Goal: Task Accomplishment & Management: Complete application form

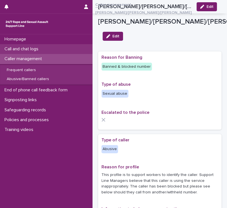
scroll to position [76, 0]
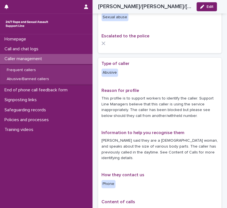
drag, startPoint x: 62, startPoint y: 50, endPoint x: 40, endPoint y: 54, distance: 21.9
click at [40, 54] on div "Homepage Call and chat logs Caller management Frequent callers Abusive/Banned c…" at bounding box center [46, 84] width 93 height 100
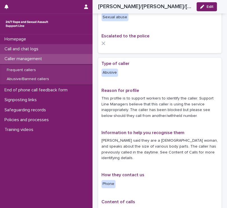
click at [33, 51] on p "Call and chat logs" at bounding box center [22, 48] width 41 height 5
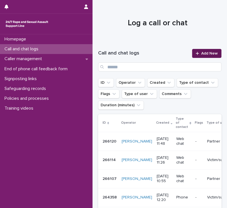
click at [209, 56] on link "Add New" at bounding box center [206, 53] width 29 height 9
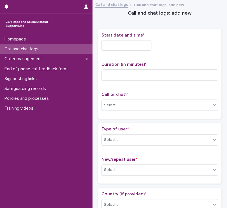
click at [129, 50] on div "Start date and time *" at bounding box center [160, 44] width 117 height 22
click at [125, 50] on div "Start date and time *" at bounding box center [160, 44] width 117 height 22
click at [118, 47] on input "text" at bounding box center [127, 45] width 50 height 10
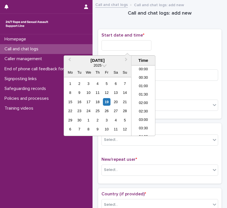
scroll to position [154, 0]
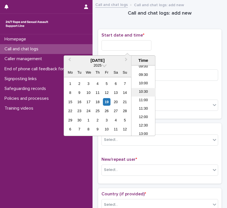
click at [145, 94] on li "10:30" at bounding box center [144, 92] width 24 height 8
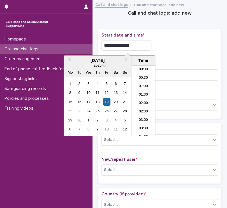
click at [137, 46] on input "**********" at bounding box center [127, 45] width 50 height 10
type input "**********"
click at [197, 62] on p "Duration (in minutes) *" at bounding box center [160, 64] width 117 height 5
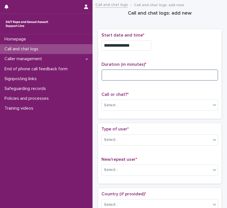
click at [134, 76] on input at bounding box center [160, 74] width 117 height 11
type input "**"
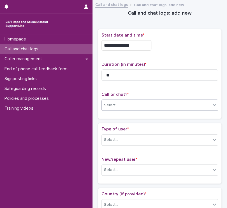
click at [132, 106] on div "Select..." at bounding box center [156, 105] width 109 height 9
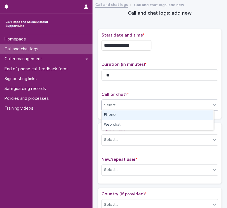
click at [116, 115] on div "Phone" at bounding box center [158, 115] width 112 height 10
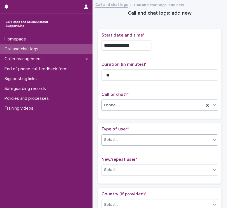
click at [121, 140] on div "Select..." at bounding box center [156, 139] width 109 height 9
drag, startPoint x: 126, startPoint y: 149, endPoint x: 110, endPoint y: 143, distance: 16.4
drag, startPoint x: 110, startPoint y: 143, endPoint x: 108, endPoint y: 140, distance: 3.8
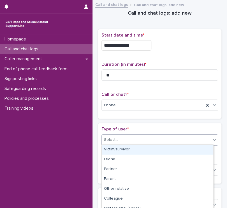
drag, startPoint x: 108, startPoint y: 140, endPoint x: 113, endPoint y: 149, distance: 10.3
click at [113, 149] on div "Victim/survivor" at bounding box center [158, 150] width 112 height 10
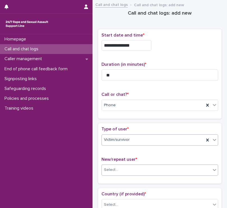
click at [126, 168] on div "Select..." at bounding box center [156, 169] width 109 height 9
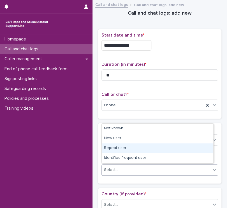
click at [128, 146] on div "Repeat user" at bounding box center [158, 148] width 112 height 10
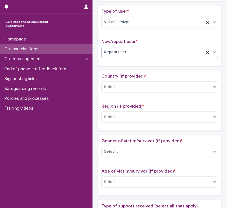
scroll to position [120, 0]
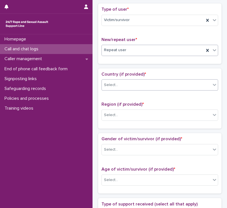
click at [113, 84] on div "Select..." at bounding box center [111, 85] width 14 height 6
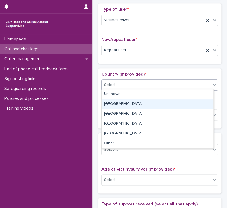
click at [118, 105] on div "[GEOGRAPHIC_DATA]" at bounding box center [158, 104] width 112 height 10
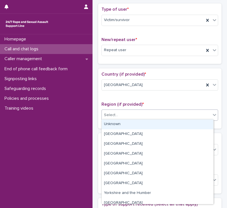
click at [121, 111] on div "Select..." at bounding box center [156, 114] width 109 height 9
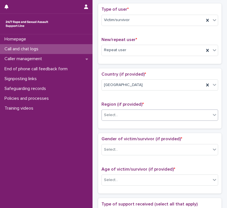
drag, startPoint x: 126, startPoint y: 126, endPoint x: 109, endPoint y: 116, distance: 19.0
click at [109, 116] on div "Select..." at bounding box center [111, 115] width 14 height 6
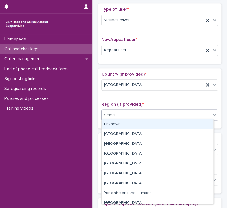
click at [115, 124] on div "Unknown" at bounding box center [158, 124] width 112 height 10
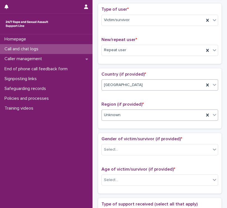
click at [142, 86] on div "[GEOGRAPHIC_DATA]" at bounding box center [153, 84] width 102 height 9
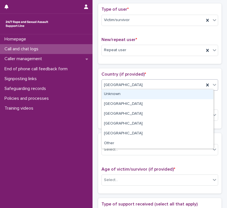
click at [116, 99] on div "Unknown" at bounding box center [158, 94] width 112 height 10
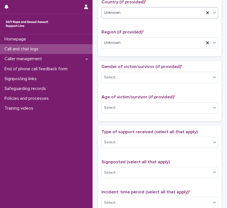
scroll to position [192, 0]
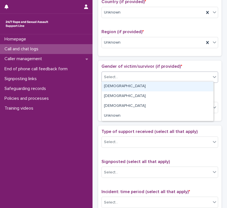
click at [124, 81] on div "Select..." at bounding box center [160, 76] width 117 height 11
click at [127, 90] on div "[DEMOGRAPHIC_DATA]" at bounding box center [158, 86] width 112 height 10
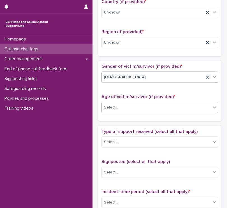
click at [130, 107] on div "Select..." at bounding box center [156, 106] width 109 height 9
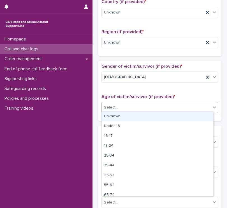
click at [132, 120] on div "Unknown" at bounding box center [158, 116] width 112 height 10
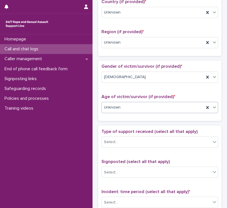
scroll to position [221, 0]
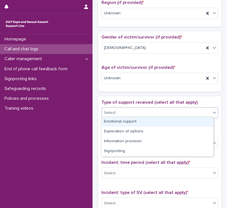
drag, startPoint x: 133, startPoint y: 116, endPoint x: 135, endPoint y: 126, distance: 9.5
click at [135, 126] on div "Emotional support" at bounding box center [158, 122] width 112 height 10
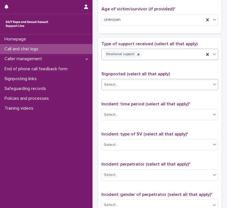
scroll to position [282, 0]
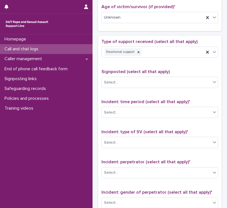
click at [139, 116] on div "Incident: time period (select all that apply) * Select..." at bounding box center [160, 110] width 117 height 23
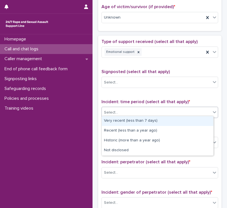
click at [126, 111] on div "Select..." at bounding box center [156, 112] width 109 height 9
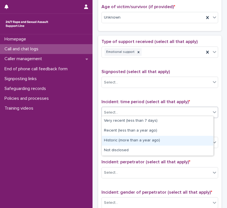
click at [140, 140] on div "Historic (more than a year ago)" at bounding box center [158, 141] width 112 height 10
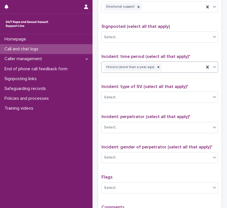
scroll to position [327, 0]
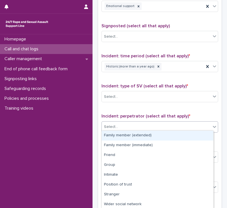
drag, startPoint x: 136, startPoint y: 131, endPoint x: 125, endPoint y: 125, distance: 13.0
click at [125, 125] on div "Select..." at bounding box center [156, 126] width 109 height 9
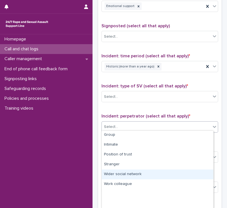
scroll to position [0, 0]
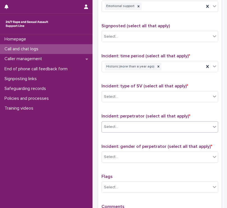
drag, startPoint x: 117, startPoint y: 175, endPoint x: 113, endPoint y: 129, distance: 45.9
click at [113, 129] on div "Select..." at bounding box center [160, 126] width 117 height 11
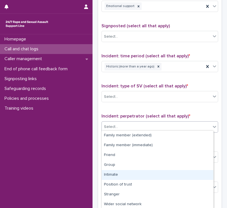
click at [123, 172] on div "Intimate" at bounding box center [158, 175] width 112 height 10
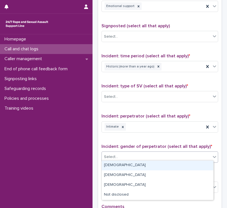
click at [120, 158] on div "Select..." at bounding box center [156, 156] width 109 height 9
click at [123, 167] on div "[DEMOGRAPHIC_DATA]" at bounding box center [158, 165] width 112 height 10
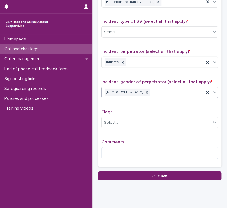
scroll to position [399, 0]
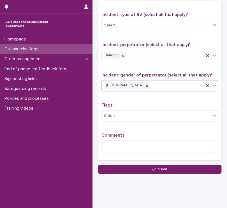
click at [126, 150] on div "Comments" at bounding box center [160, 145] width 117 height 24
click at [119, 147] on textarea at bounding box center [160, 146] width 117 height 12
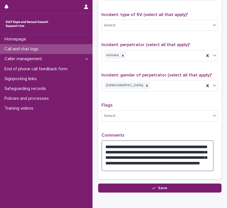
click at [186, 148] on textarea "**********" at bounding box center [158, 155] width 112 height 31
click at [187, 148] on textarea "**********" at bounding box center [158, 155] width 112 height 31
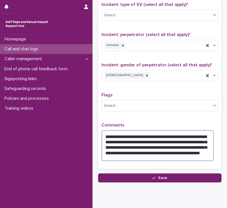
scroll to position [413, 0]
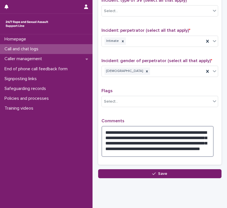
click at [149, 144] on textarea "**********" at bounding box center [158, 141] width 112 height 31
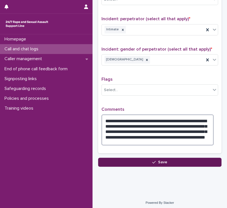
type textarea "**********"
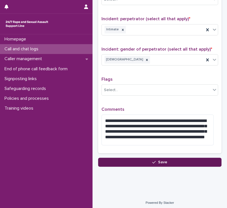
click at [160, 160] on span "Save" at bounding box center [162, 162] width 9 height 4
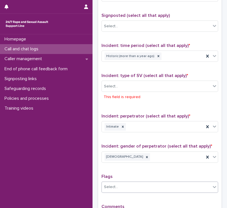
scroll to position [332, 0]
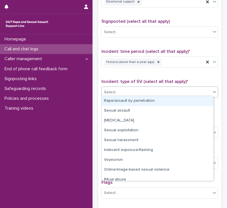
click at [117, 86] on div "Select..." at bounding box center [160, 91] width 117 height 11
click at [129, 101] on div "Rape/assault by penetration" at bounding box center [158, 101] width 112 height 10
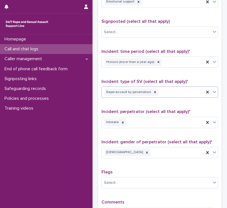
click at [176, 91] on div "Rape/assault by penetration" at bounding box center [153, 92] width 102 height 10
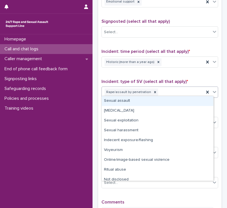
click at [140, 104] on div "Sexual assault" at bounding box center [158, 101] width 112 height 10
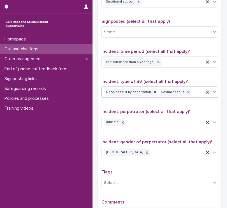
click at [191, 92] on div "Rape/assault by penetration Sexual assault" at bounding box center [153, 92] width 102 height 10
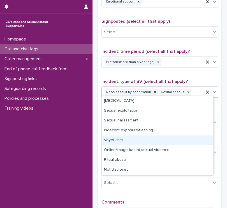
click at [145, 138] on div "Voyeurism" at bounding box center [158, 140] width 112 height 10
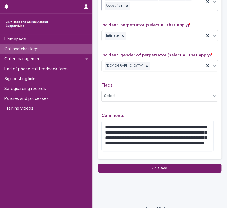
scroll to position [432, 0]
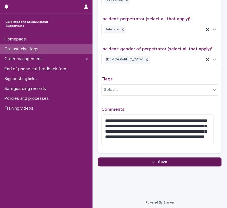
click at [158, 160] on span "Save" at bounding box center [162, 162] width 9 height 4
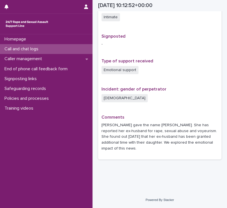
scroll to position [332, 0]
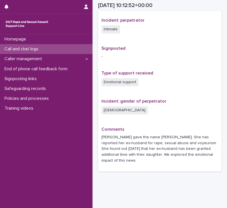
click at [43, 51] on p "Call and chat logs" at bounding box center [22, 48] width 41 height 5
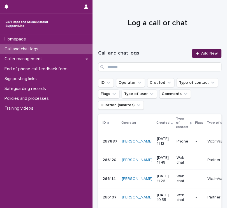
click at [197, 56] on link "Add New" at bounding box center [206, 53] width 29 height 9
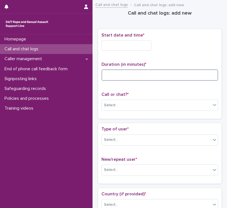
click at [120, 79] on input at bounding box center [160, 74] width 117 height 11
type input "*"
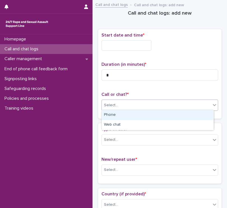
click at [116, 108] on div "Select..." at bounding box center [156, 105] width 109 height 9
click at [112, 113] on div "Phone" at bounding box center [158, 115] width 112 height 10
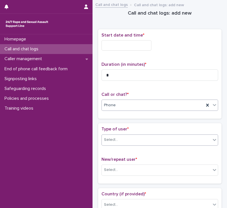
click at [122, 141] on div "Select..." at bounding box center [156, 139] width 109 height 9
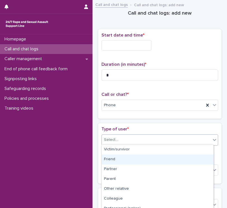
scroll to position [84, 0]
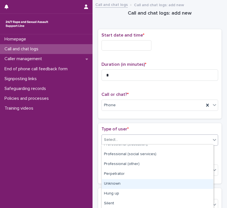
click at [126, 182] on div "Unknown" at bounding box center [158, 184] width 112 height 10
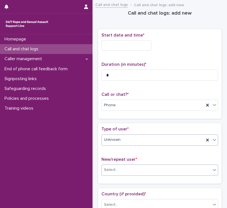
click at [121, 165] on div "Select..." at bounding box center [156, 169] width 109 height 9
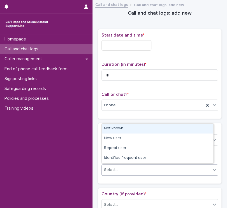
click at [111, 128] on div "Not known" at bounding box center [158, 129] width 112 height 10
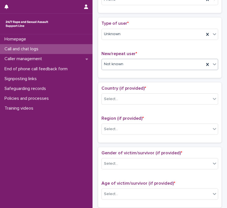
scroll to position [107, 0]
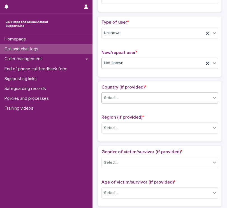
click at [111, 96] on div "Select..." at bounding box center [111, 98] width 14 height 6
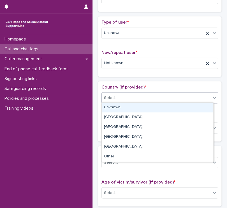
click at [118, 105] on div "Unknown" at bounding box center [158, 107] width 112 height 10
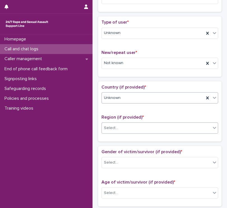
click at [127, 127] on div "Select..." at bounding box center [156, 127] width 109 height 9
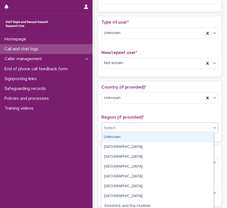
click at [124, 142] on div "Unknown" at bounding box center [158, 137] width 112 height 10
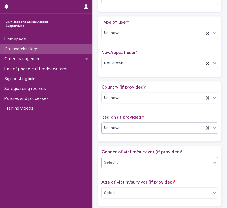
click at [130, 159] on div "Select..." at bounding box center [156, 162] width 109 height 9
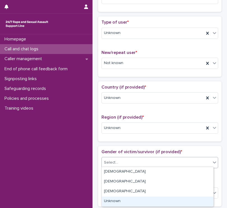
click at [127, 203] on div "Unknown" at bounding box center [158, 201] width 112 height 10
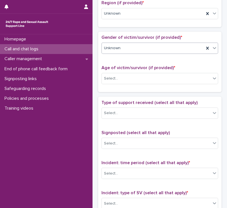
scroll to position [221, 0]
click at [115, 70] on div "Age of victim/survivor (if provided) * Select..." at bounding box center [160, 76] width 117 height 23
click at [114, 77] on div "Select..." at bounding box center [111, 78] width 14 height 6
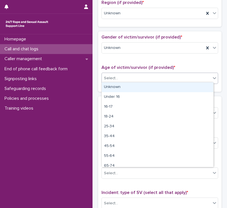
click at [117, 85] on div "Unknown" at bounding box center [158, 87] width 112 height 10
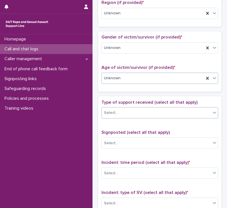
click at [121, 108] on div "Select..." at bounding box center [156, 112] width 109 height 9
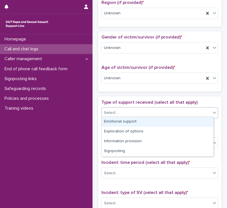
click at [97, 111] on div "Loading... Saving… Loading... Saving… Call and chat logs: add new Loading... Sa…" at bounding box center [159, 73] width 129 height 583
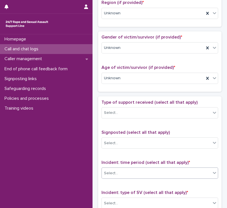
click at [137, 171] on div "Select..." at bounding box center [156, 172] width 109 height 9
drag, startPoint x: 126, startPoint y: 166, endPoint x: 117, endPoint y: 171, distance: 10.9
click at [117, 177] on div "Incident: time period (select all that apply) * Select..." at bounding box center [160, 170] width 117 height 23
click at [134, 172] on div "Select..." at bounding box center [156, 172] width 109 height 9
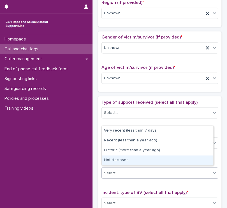
click at [130, 159] on div "Not disclosed" at bounding box center [158, 160] width 112 height 10
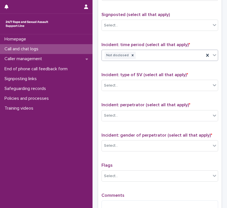
scroll to position [342, 0]
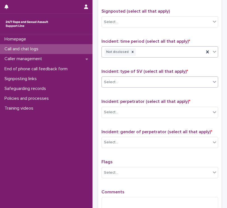
click at [122, 83] on div "Select..." at bounding box center [156, 81] width 109 height 9
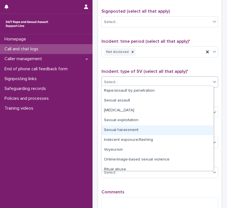
scroll to position [14, 0]
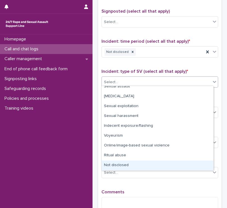
click at [140, 162] on div "Not disclosed" at bounding box center [158, 165] width 112 height 10
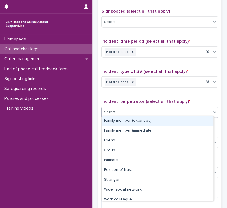
click at [131, 108] on div "Select..." at bounding box center [156, 112] width 109 height 9
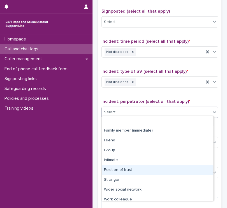
scroll to position [24, 0]
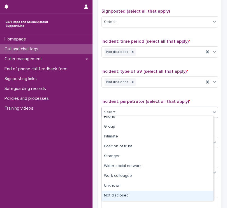
click at [133, 194] on div "Not disclosed" at bounding box center [158, 196] width 112 height 10
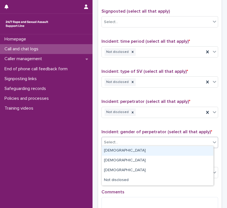
click at [129, 142] on div "Select..." at bounding box center [156, 142] width 109 height 9
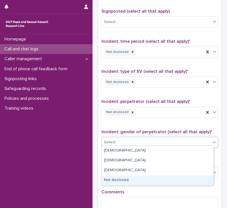
click at [121, 180] on div "Not disclosed" at bounding box center [158, 180] width 112 height 10
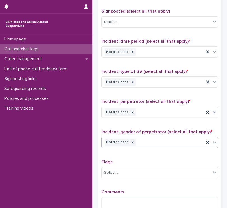
scroll to position [406, 0]
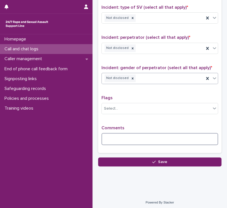
click at [114, 138] on textarea at bounding box center [160, 139] width 117 height 12
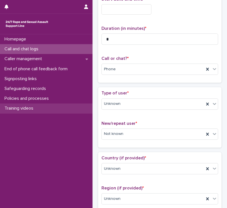
scroll to position [0, 0]
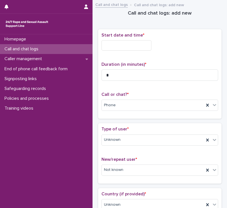
type textarea "**********"
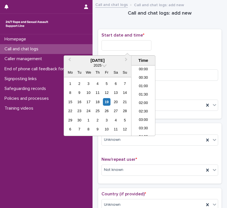
click at [128, 47] on input "text" at bounding box center [127, 45] width 50 height 10
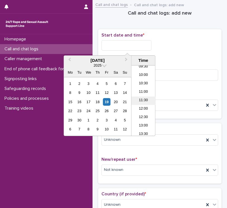
click at [145, 101] on li "11:30" at bounding box center [144, 100] width 24 height 8
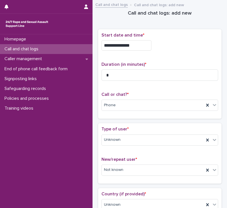
click at [137, 48] on input "**********" at bounding box center [127, 45] width 50 height 10
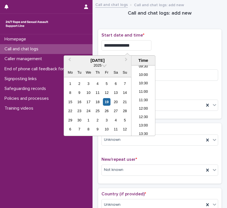
type input "**********"
click at [164, 51] on div "**********" at bounding box center [160, 44] width 117 height 22
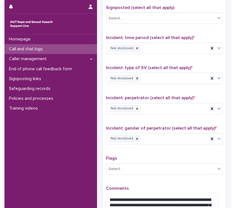
scroll to position [430, 0]
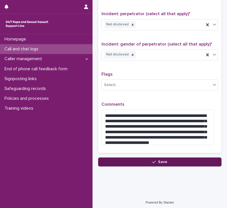
click at [142, 160] on button "Save" at bounding box center [160, 161] width 124 height 9
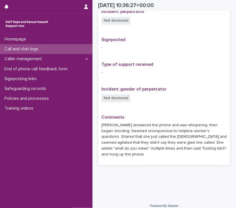
scroll to position [304, 0]
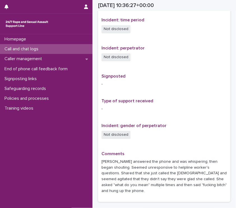
click at [35, 50] on p "Call and chat logs" at bounding box center [22, 48] width 41 height 5
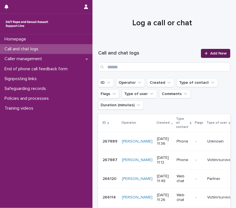
click at [211, 53] on span "Add New" at bounding box center [219, 53] width 17 height 4
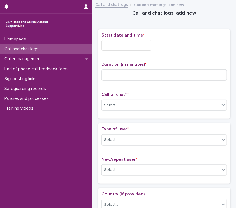
click at [127, 45] on input "text" at bounding box center [127, 45] width 50 height 10
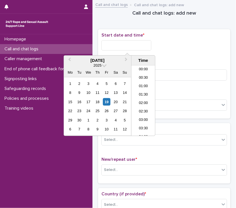
scroll to position [163, 0]
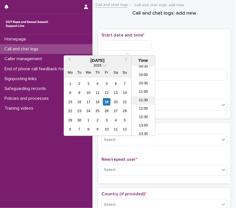
click at [144, 100] on li "11:30" at bounding box center [144, 100] width 24 height 8
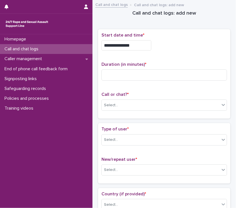
click at [139, 47] on input "**********" at bounding box center [127, 45] width 50 height 10
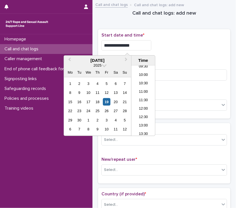
type input "**********"
click at [209, 50] on div "**********" at bounding box center [165, 44] width 126 height 22
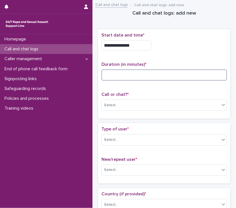
click at [143, 78] on input at bounding box center [165, 74] width 126 height 11
type input "*"
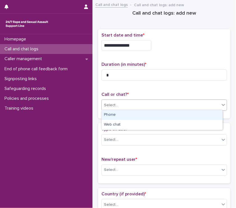
click at [119, 102] on input "text" at bounding box center [119, 104] width 1 height 5
click at [110, 114] on div "Phone" at bounding box center [162, 115] width 121 height 10
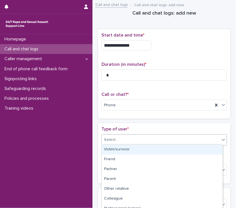
click at [122, 139] on div "Select..." at bounding box center [161, 139] width 118 height 9
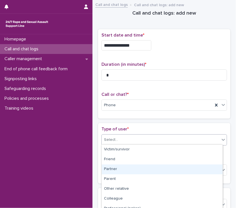
scroll to position [84, 0]
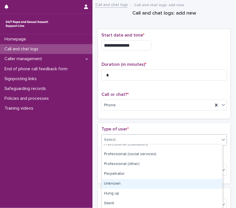
drag, startPoint x: 118, startPoint y: 178, endPoint x: 118, endPoint y: 183, distance: 5.1
click at [118, 183] on div "Unknown" at bounding box center [162, 184] width 121 height 10
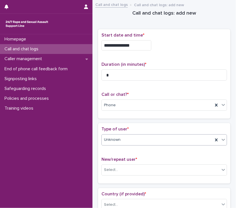
scroll to position [66, 0]
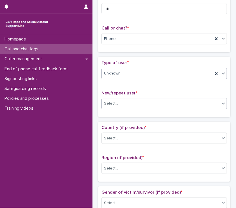
click at [118, 99] on div "Select..." at bounding box center [161, 103] width 118 height 9
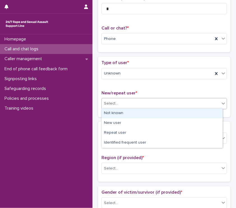
click at [119, 114] on div "Not known" at bounding box center [162, 113] width 121 height 10
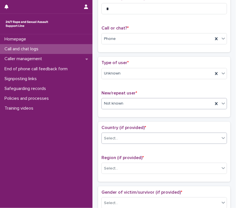
click at [124, 135] on div "Select..." at bounding box center [161, 138] width 118 height 9
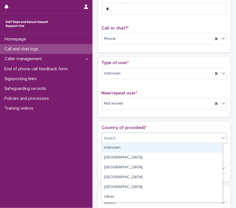
click at [126, 146] on div "Unknown" at bounding box center [162, 148] width 121 height 10
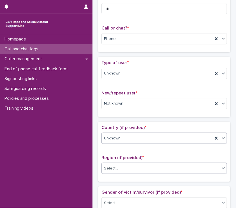
click at [131, 165] on div "Select..." at bounding box center [161, 168] width 118 height 9
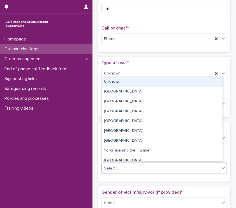
click at [115, 81] on div "Unknown" at bounding box center [162, 82] width 121 height 10
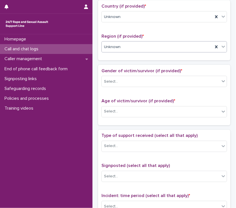
scroll to position [197, 0]
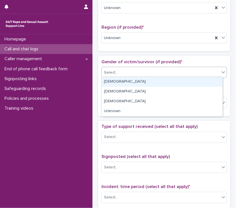
click at [127, 71] on div "Select..." at bounding box center [161, 72] width 118 height 9
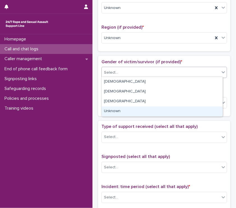
click at [120, 113] on div "Unknown" at bounding box center [162, 111] width 121 height 10
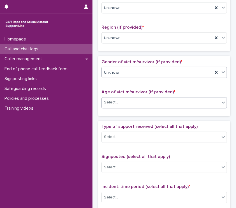
click at [133, 103] on div "Select..." at bounding box center [161, 102] width 118 height 9
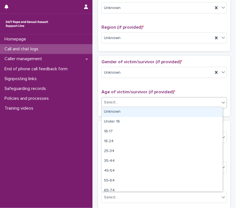
click at [117, 111] on div "Unknown" at bounding box center [162, 112] width 121 height 10
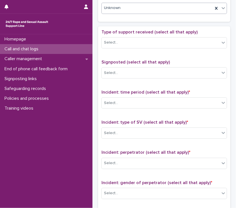
scroll to position [293, 0]
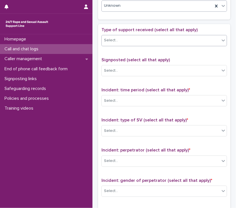
click at [126, 39] on div "Select..." at bounding box center [161, 40] width 118 height 9
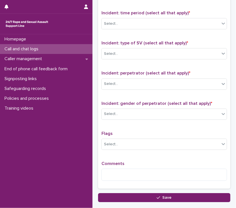
scroll to position [371, 0]
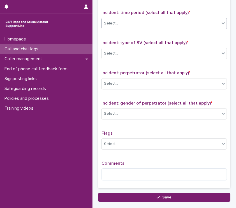
click at [127, 19] on div "Select..." at bounding box center [161, 23] width 118 height 9
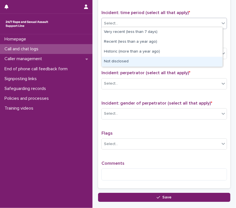
click at [135, 61] on div "Not disclosed" at bounding box center [162, 62] width 121 height 10
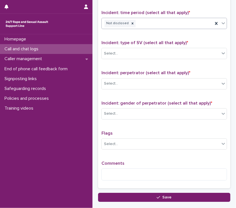
click at [130, 61] on div "Incident: type of SV (select all that apply) * Select..." at bounding box center [165, 51] width 126 height 23
click at [122, 56] on div "Select..." at bounding box center [161, 53] width 118 height 9
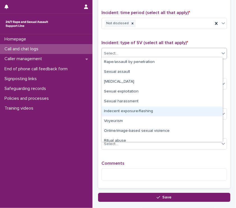
scroll to position [14, 0]
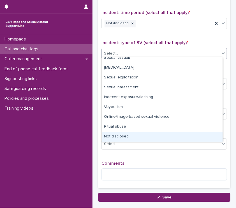
click at [127, 137] on div "Not disclosed" at bounding box center [162, 137] width 121 height 10
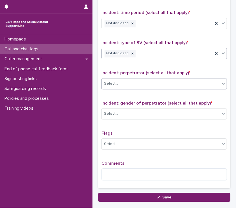
click at [140, 84] on div "Select..." at bounding box center [161, 83] width 118 height 9
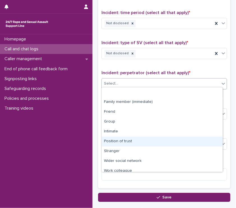
scroll to position [24, 0]
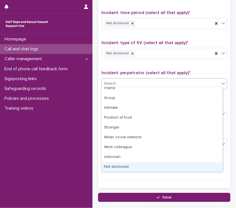
click at [132, 168] on div "Not disclosed" at bounding box center [162, 167] width 121 height 10
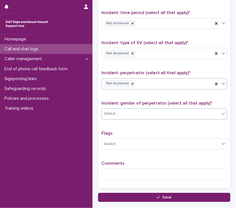
click at [125, 110] on div "Select..." at bounding box center [161, 113] width 118 height 9
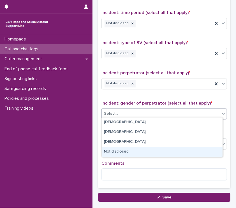
click at [121, 153] on div "Not disclosed" at bounding box center [162, 152] width 121 height 10
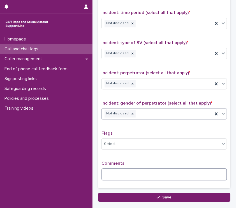
click at [129, 173] on textarea at bounding box center [165, 174] width 126 height 12
type textarea "*"
drag, startPoint x: 117, startPoint y: 172, endPoint x: 79, endPoint y: 173, distance: 37.9
click at [169, 173] on textarea "**********" at bounding box center [163, 174] width 122 height 12
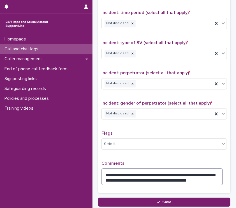
drag, startPoint x: 187, startPoint y: 179, endPoint x: 152, endPoint y: 182, distance: 35.5
click at [152, 182] on textarea "**********" at bounding box center [163, 176] width 122 height 17
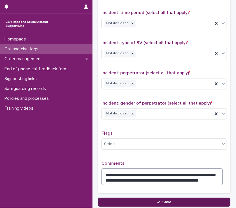
type textarea "**********"
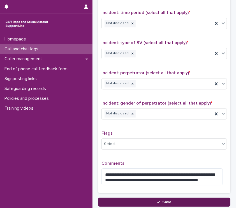
click at [142, 198] on button "Save" at bounding box center [164, 201] width 133 height 9
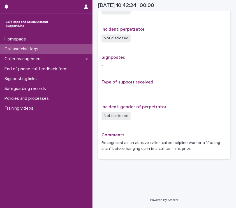
scroll to position [322, 0]
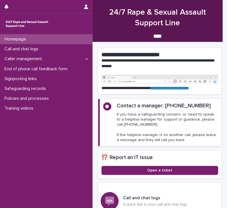
scroll to position [16, 0]
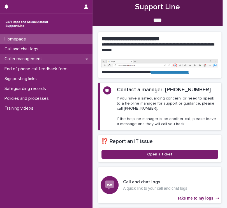
click at [33, 57] on p "Caller management" at bounding box center [24, 58] width 44 height 5
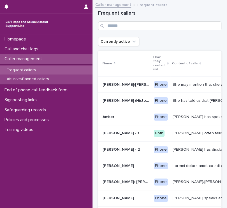
click at [49, 81] on p "Abusive/Banned callers" at bounding box center [27, 79] width 51 height 5
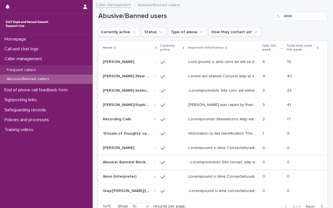
scroll to position [18, 0]
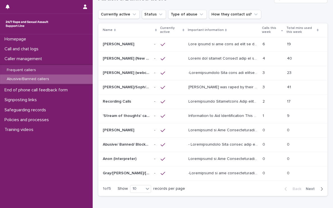
click at [227, 188] on span "Next" at bounding box center [312, 189] width 12 height 4
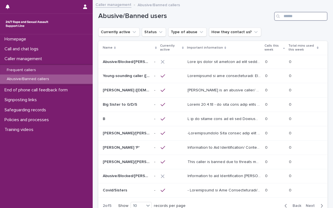
click at [227, 16] on input "Search" at bounding box center [300, 16] width 53 height 9
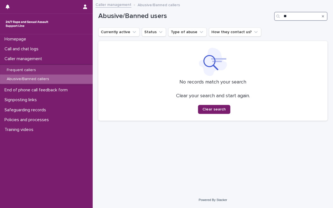
type input "*"
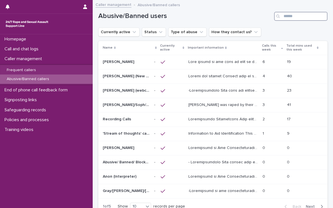
click at [227, 16] on input "Search" at bounding box center [300, 16] width 53 height 9
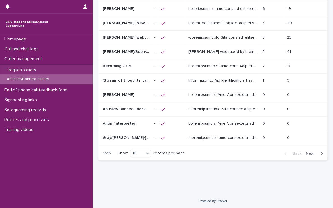
click at [227, 151] on span "Next" at bounding box center [312, 153] width 12 height 4
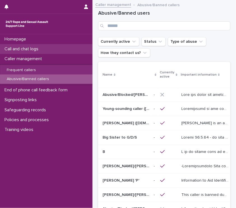
click at [26, 49] on p "Call and chat logs" at bounding box center [22, 48] width 41 height 5
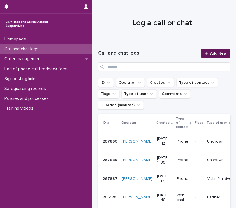
click at [211, 55] on span "Add New" at bounding box center [219, 53] width 17 height 4
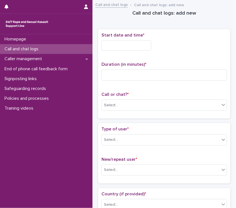
click at [113, 48] on input "text" at bounding box center [127, 45] width 50 height 10
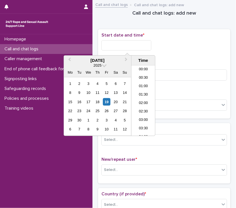
scroll to position [171, 0]
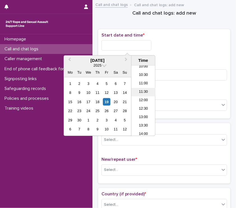
click at [143, 94] on li "11:30" at bounding box center [144, 92] width 24 height 8
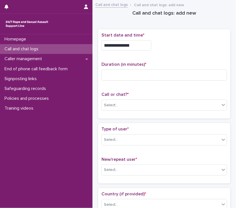
click at [133, 46] on input "**********" at bounding box center [127, 45] width 50 height 10
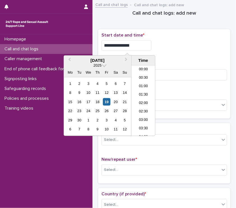
scroll to position [163, 0]
type input "**********"
click at [184, 53] on div "**********" at bounding box center [165, 44] width 126 height 22
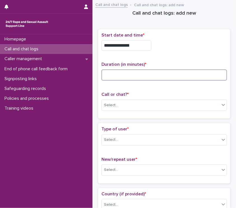
click at [152, 75] on input at bounding box center [165, 74] width 126 height 11
type input "**"
click at [134, 103] on div "Select..." at bounding box center [161, 105] width 118 height 9
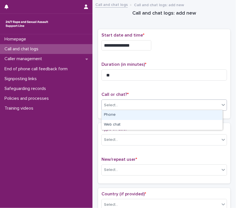
click at [117, 116] on div "Phone" at bounding box center [162, 115] width 121 height 10
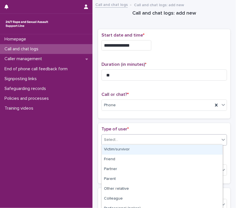
click at [125, 140] on div "Select..." at bounding box center [161, 139] width 118 height 9
click at [129, 151] on div "Victim/survivor" at bounding box center [162, 150] width 121 height 10
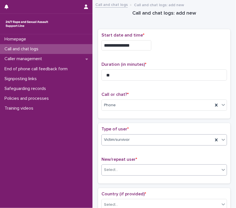
click at [120, 170] on div "Select..." at bounding box center [161, 169] width 118 height 9
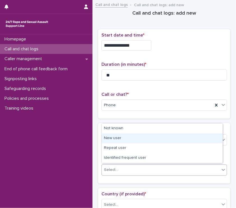
click at [121, 138] on div "New user" at bounding box center [162, 138] width 121 height 10
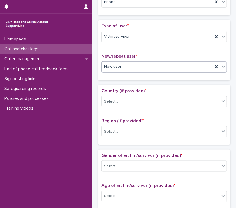
scroll to position [112, 0]
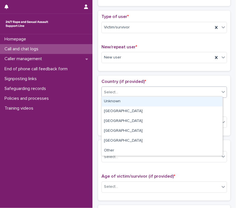
click at [114, 89] on div "Select..." at bounding box center [111, 92] width 14 height 6
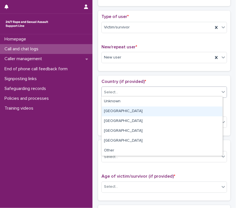
click at [118, 110] on div "[GEOGRAPHIC_DATA]" at bounding box center [162, 111] width 121 height 10
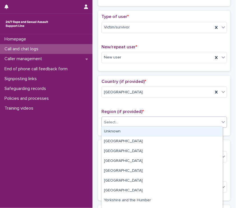
click at [114, 119] on div "Select..." at bounding box center [111, 122] width 14 height 6
click at [145, 119] on div "Select..." at bounding box center [161, 122] width 118 height 9
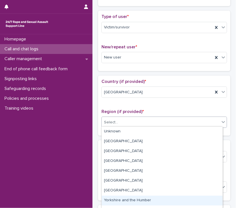
click at [130, 196] on div "Yorkshire and the Humber" at bounding box center [162, 200] width 121 height 10
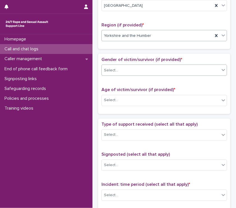
scroll to position [199, 0]
click at [140, 70] on div "Select..." at bounding box center [161, 70] width 118 height 9
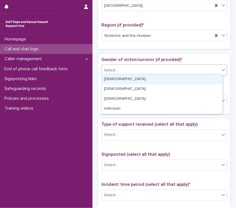
click at [122, 79] on div "[DEMOGRAPHIC_DATA]" at bounding box center [162, 79] width 121 height 10
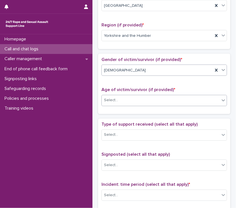
click at [137, 103] on div "Select..." at bounding box center [165, 100] width 126 height 11
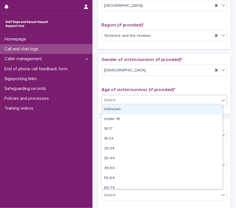
click at [126, 111] on div "Unknown" at bounding box center [162, 109] width 121 height 10
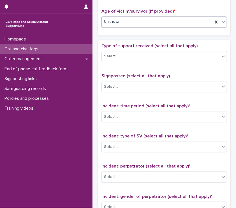
scroll to position [279, 0]
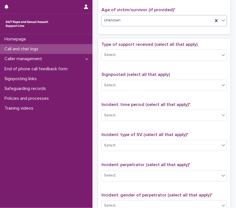
click at [149, 61] on div "Type of support received (select all that apply) Select..." at bounding box center [165, 53] width 126 height 23
click at [136, 56] on div "Select..." at bounding box center [161, 55] width 118 height 9
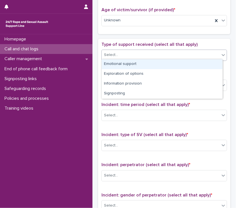
click at [137, 66] on div "Emotional support" at bounding box center [162, 64] width 121 height 10
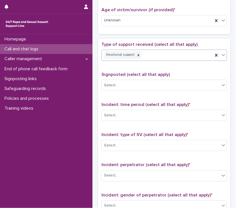
click at [171, 58] on div "Emotional support" at bounding box center [157, 55] width 111 height 10
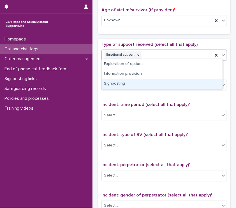
click at [134, 86] on div "Signposting" at bounding box center [162, 84] width 121 height 10
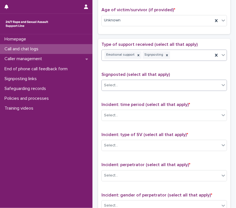
click at [143, 88] on div "Select..." at bounding box center [161, 85] width 118 height 9
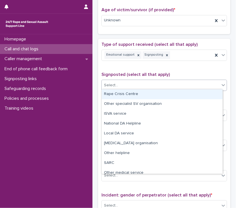
click at [146, 97] on div "Rape Crisis Centre" at bounding box center [162, 94] width 121 height 10
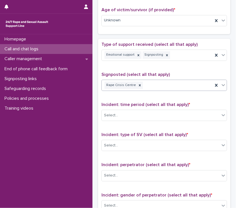
click at [182, 88] on div "Rape Crisis Centre" at bounding box center [157, 86] width 111 height 10
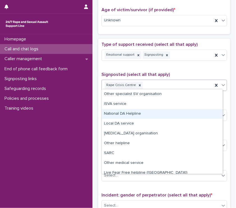
scroll to position [24, 0]
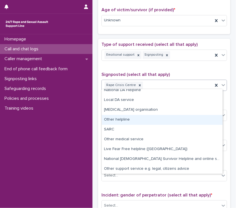
click at [154, 118] on div "Other helpline" at bounding box center [162, 120] width 121 height 10
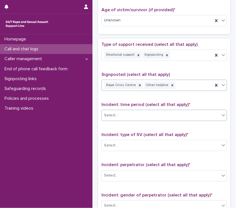
click at [129, 115] on div "Select..." at bounding box center [161, 115] width 118 height 9
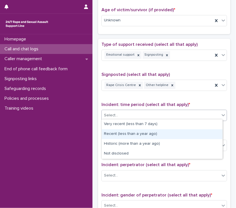
click at [124, 134] on div "Recent (less than a year ago)" at bounding box center [162, 134] width 121 height 10
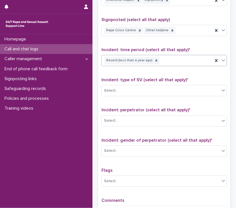
scroll to position [334, 0]
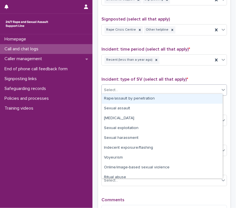
click at [142, 87] on div "Select..." at bounding box center [161, 89] width 118 height 9
click at [119, 101] on div "Rape/assault by penetration" at bounding box center [162, 99] width 121 height 10
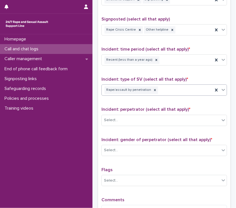
click at [175, 91] on div "Rape/assault by penetration" at bounding box center [157, 90] width 111 height 10
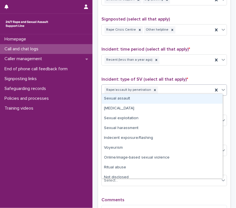
click at [173, 92] on div "Rape/assault by penetration" at bounding box center [157, 90] width 111 height 10
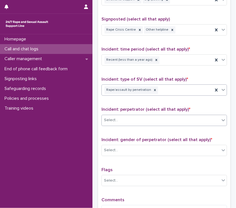
click at [150, 117] on div "Select..." at bounding box center [161, 119] width 118 height 9
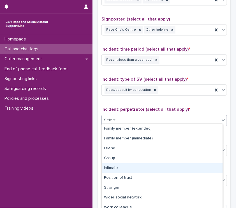
click at [122, 168] on div "Intimate" at bounding box center [162, 168] width 121 height 10
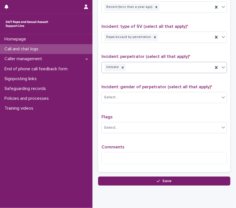
scroll to position [387, 0]
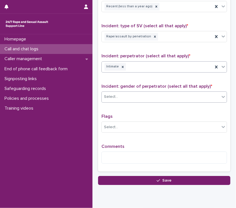
click at [111, 98] on div "Select..." at bounding box center [161, 96] width 118 height 9
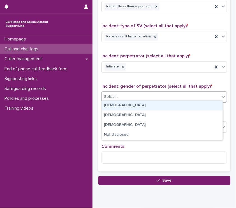
click at [118, 107] on div "[DEMOGRAPHIC_DATA]" at bounding box center [162, 106] width 121 height 10
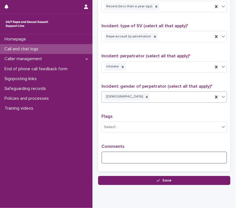
click at [138, 154] on textarea at bounding box center [165, 157] width 126 height 12
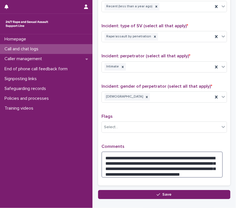
click at [125, 170] on textarea "**********" at bounding box center [163, 164] width 122 height 26
click at [216, 172] on textarea "**********" at bounding box center [163, 164] width 122 height 26
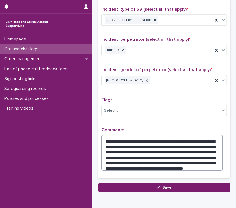
scroll to position [404, 0]
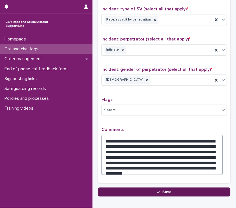
type textarea "**********"
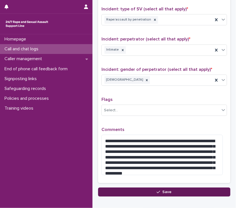
click at [154, 192] on button "Save" at bounding box center [164, 191] width 133 height 9
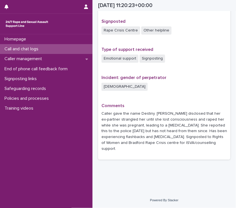
scroll to position [347, 0]
